Goal: Task Accomplishment & Management: Manage account settings

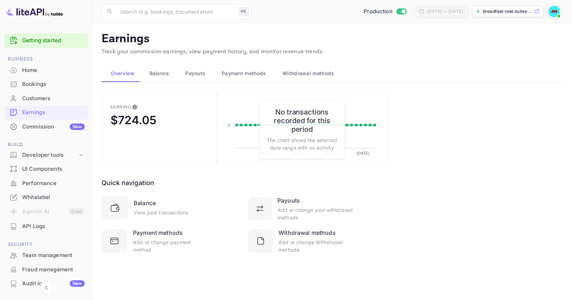
click at [429, 153] on div "Earning $724.05 Created with Highcharts 10.3.3 [DATE] [DATE] [DATE] [DATE] 0 No…" at bounding box center [333, 181] width 462 height 180
click at [411, 196] on div "Earning $724.05 Created with Highcharts 10.3.3 [DATE] [DATE] [DATE] [DATE] 0 No…" at bounding box center [333, 181] width 462 height 180
click at [33, 84] on div "Bookings" at bounding box center [53, 84] width 63 height 8
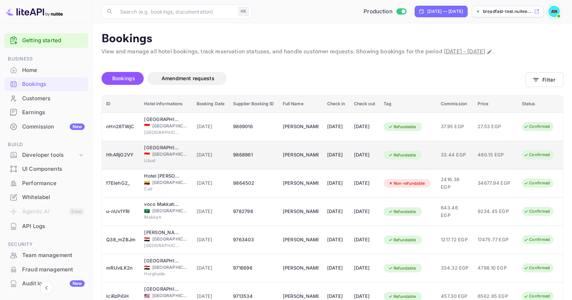
scroll to position [0, 16]
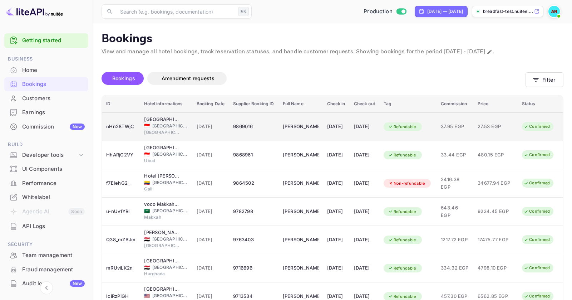
click at [501, 127] on span "27.53 EGP" at bounding box center [496, 127] width 36 height 8
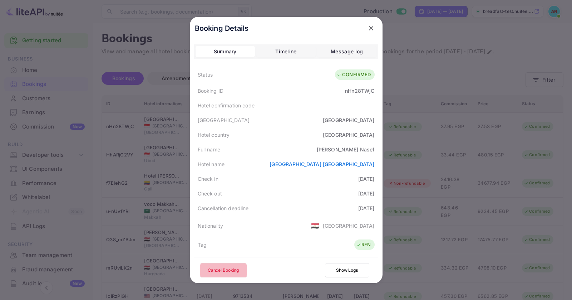
click at [233, 266] on button "Cancel Booking" at bounding box center [223, 270] width 47 height 14
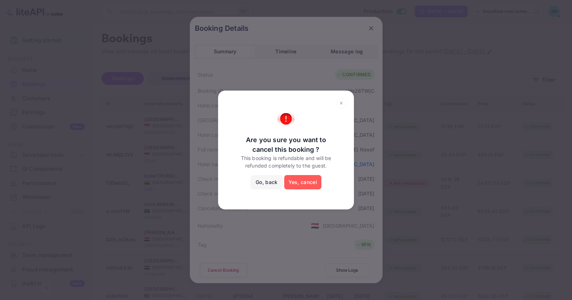
click at [304, 181] on button "Yes, cancel" at bounding box center [302, 182] width 37 height 14
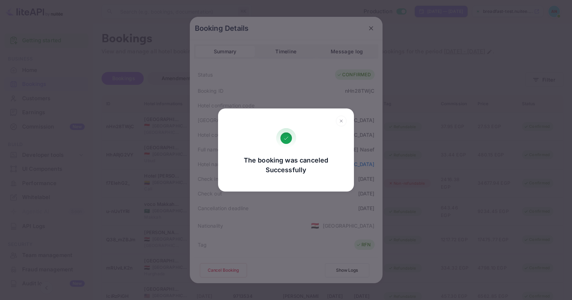
click at [340, 122] on icon at bounding box center [341, 121] width 11 height 11
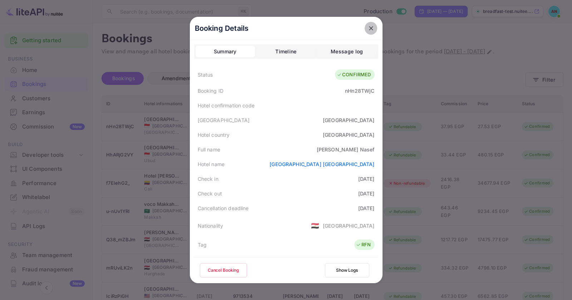
click at [371, 28] on icon "close" at bounding box center [371, 28] width 4 height 4
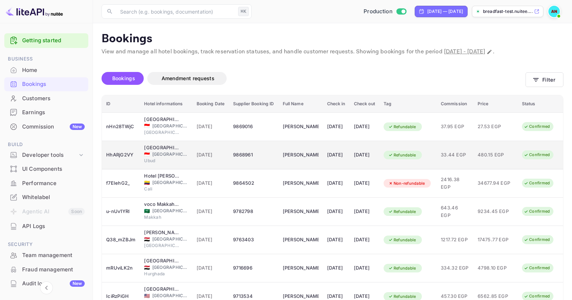
click at [350, 160] on td "11 Feb 2026" at bounding box center [365, 155] width 30 height 28
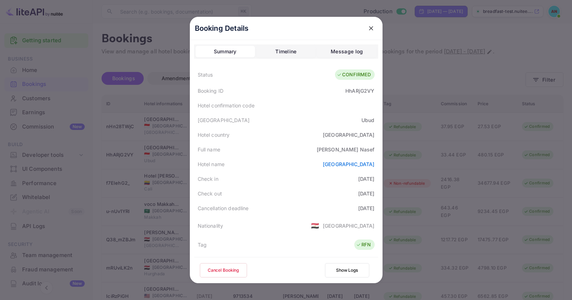
click at [230, 267] on button "Cancel Booking" at bounding box center [223, 270] width 47 height 14
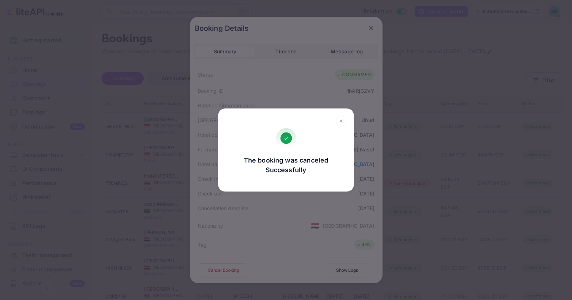
click at [342, 122] on icon at bounding box center [341, 121] width 11 height 11
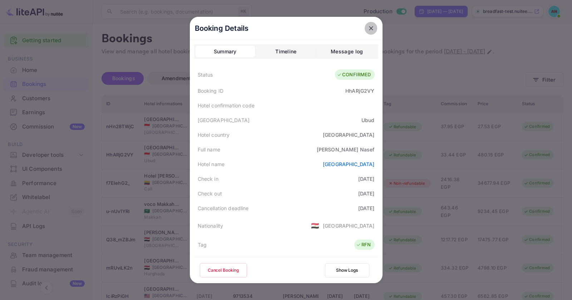
click at [374, 25] on icon "close" at bounding box center [371, 28] width 7 height 7
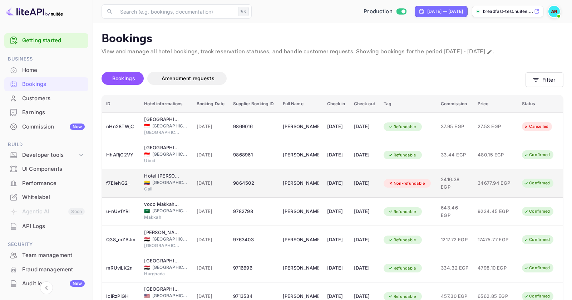
scroll to position [0, 16]
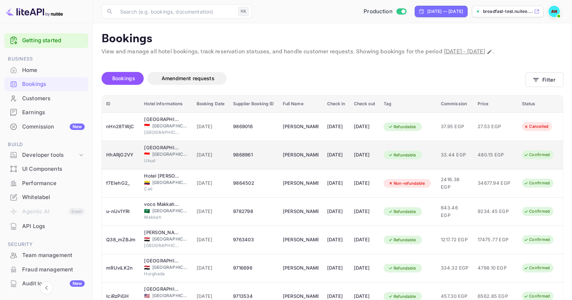
click at [460, 158] on span "33.44 EGP" at bounding box center [455, 155] width 28 height 8
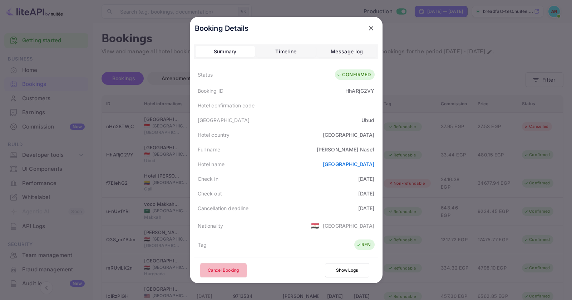
click at [212, 271] on button "Cancel Booking" at bounding box center [223, 270] width 47 height 14
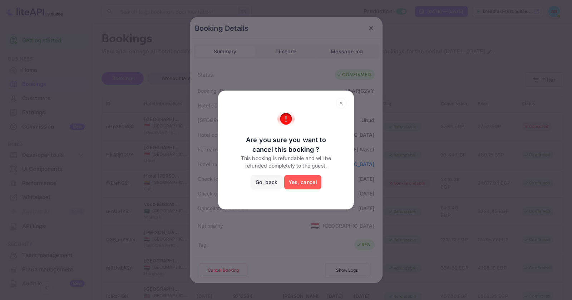
click at [304, 182] on button "Yes, cancel" at bounding box center [302, 182] width 37 height 14
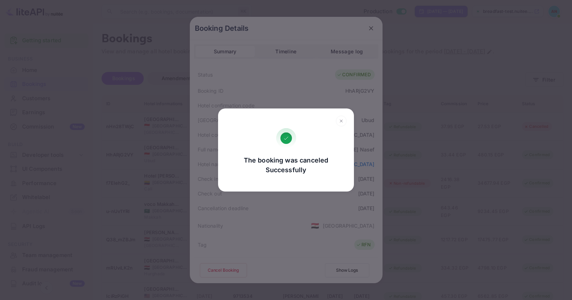
click at [345, 120] on icon at bounding box center [341, 121] width 11 height 11
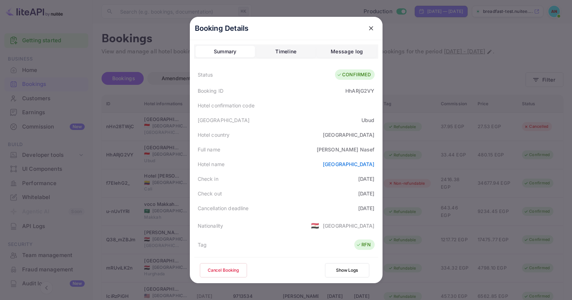
click at [372, 26] on icon "close" at bounding box center [371, 28] width 7 height 7
